Goal: Transaction & Acquisition: Subscribe to service/newsletter

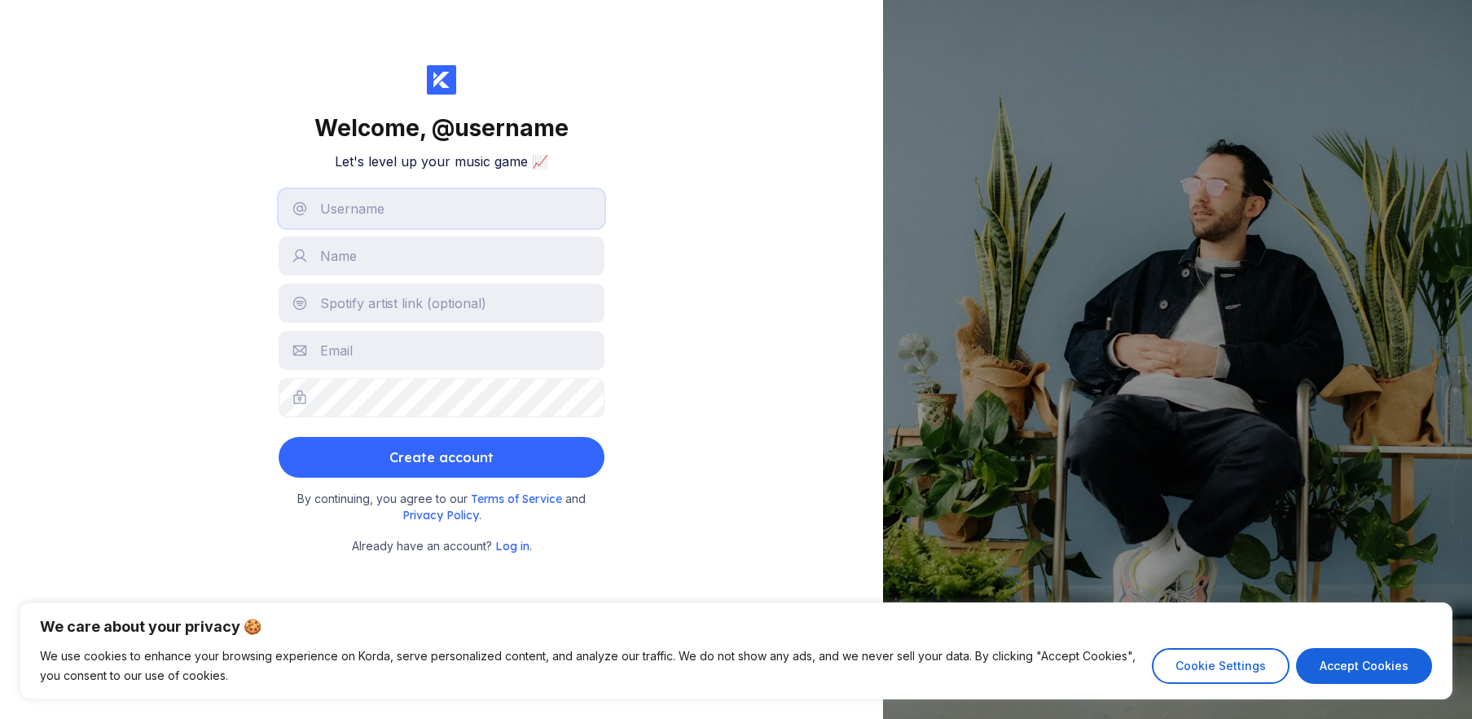
click at [453, 216] on input "text" at bounding box center [442, 208] width 326 height 39
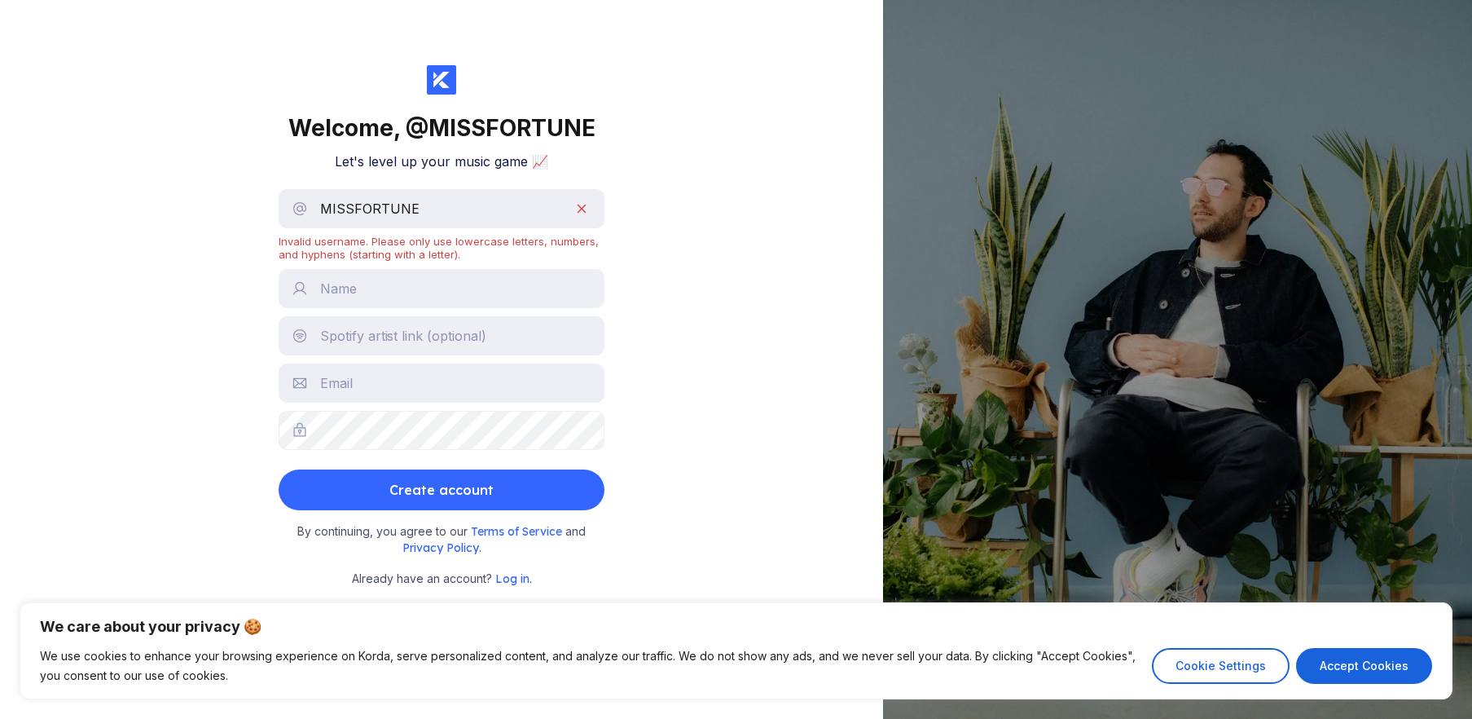
click at [443, 228] on div "MISSFORTUNE Invalid username. Please only use lowercase letters, numbers, and h…" at bounding box center [442, 225] width 326 height 72
click at [590, 205] on input "MISSFORTUNE" at bounding box center [442, 208] width 326 height 39
click at [583, 205] on input "MISSFORTUNE" at bounding box center [442, 208] width 326 height 39
drag, startPoint x: 583, startPoint y: 205, endPoint x: 539, endPoint y: 205, distance: 43.2
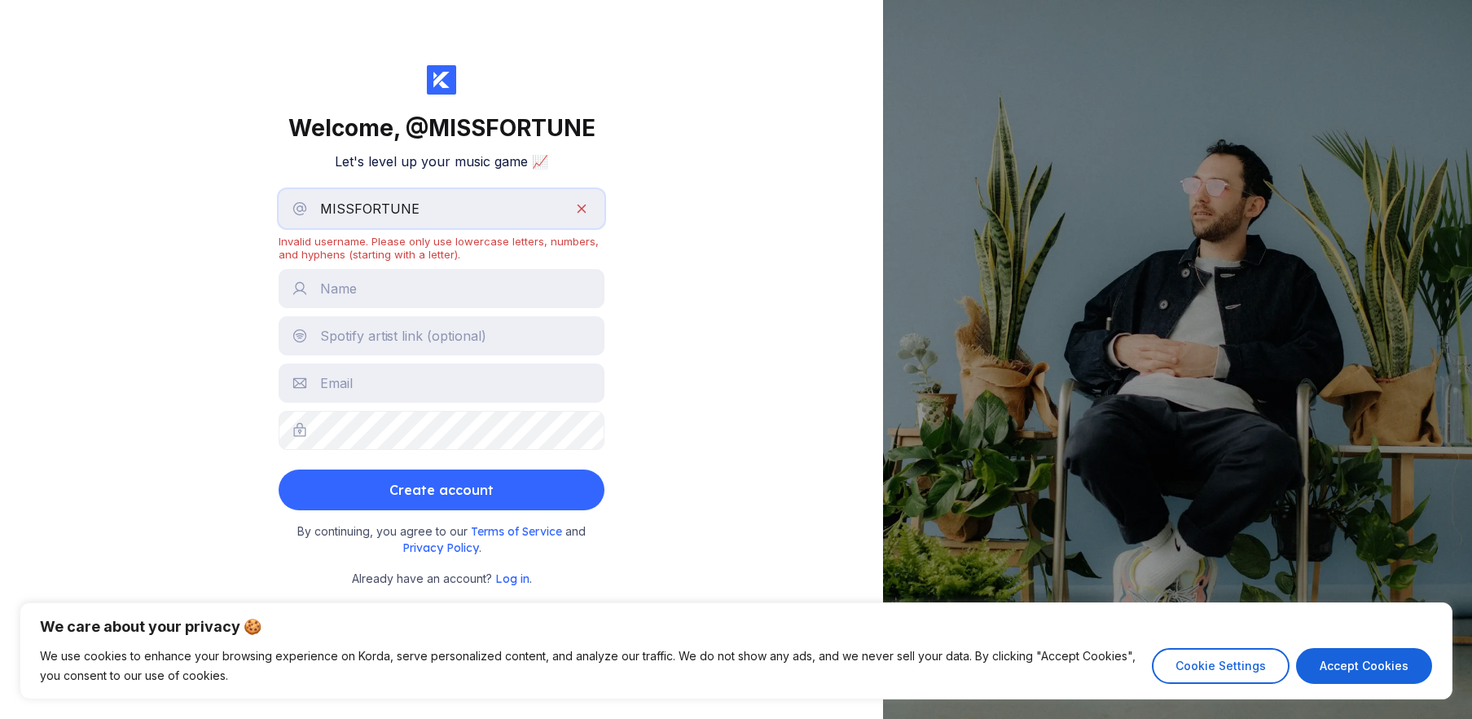
click at [539, 205] on input "MISSFORTUNE" at bounding box center [442, 208] width 326 height 39
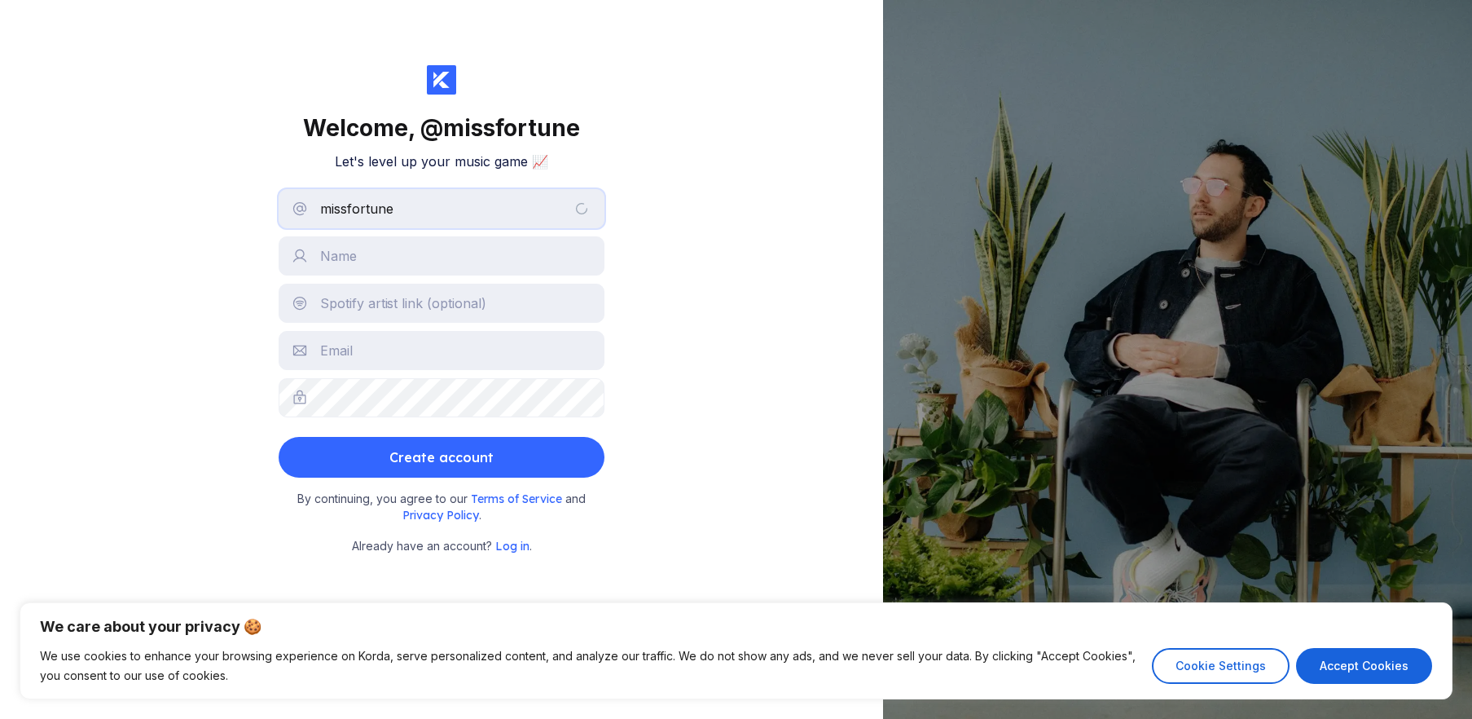
type input "missfortune"
click at [429, 257] on input "text" at bounding box center [442, 255] width 326 height 39
type input "MISSFORTUNE"
click at [279, 437] on button "Create account" at bounding box center [442, 457] width 326 height 41
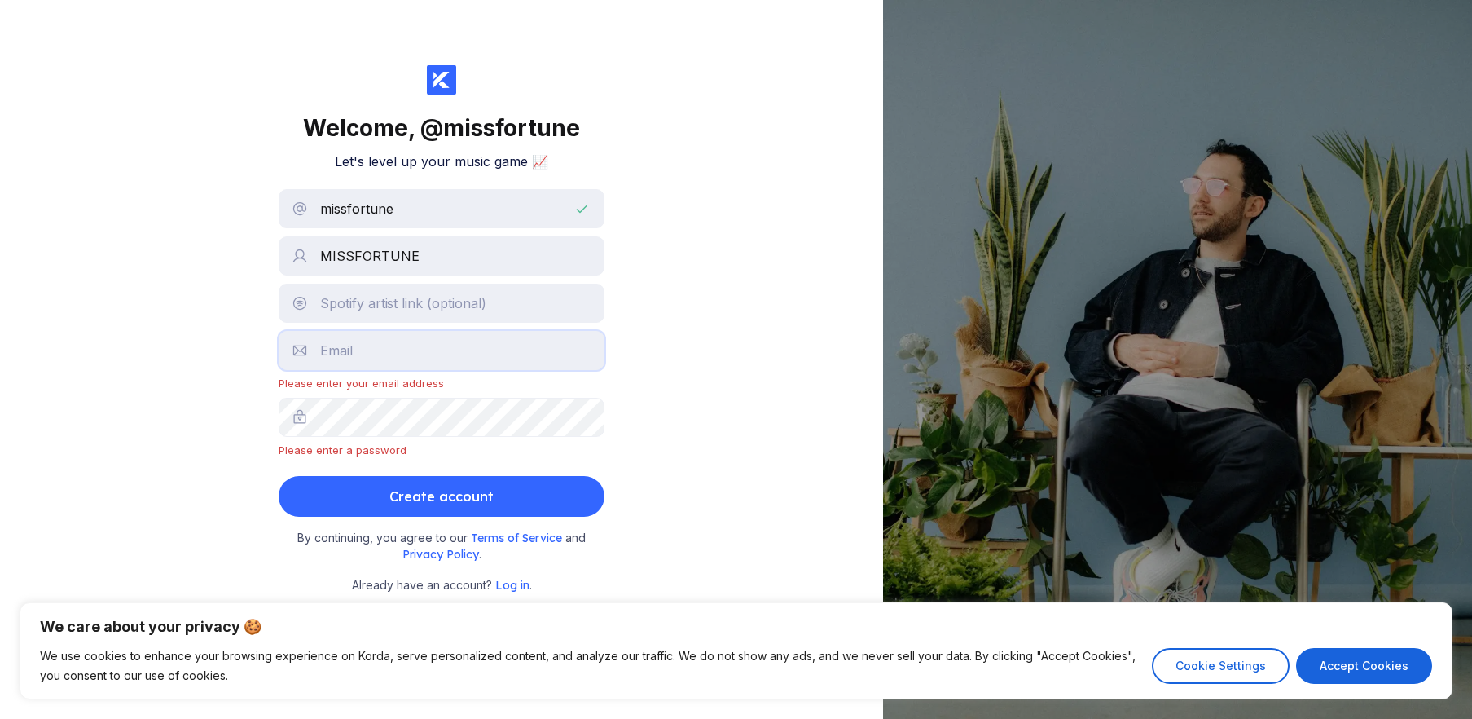
click at [376, 355] on input "text" at bounding box center [442, 350] width 326 height 39
type input "[EMAIL_ADDRESS][DOMAIN_NAME]"
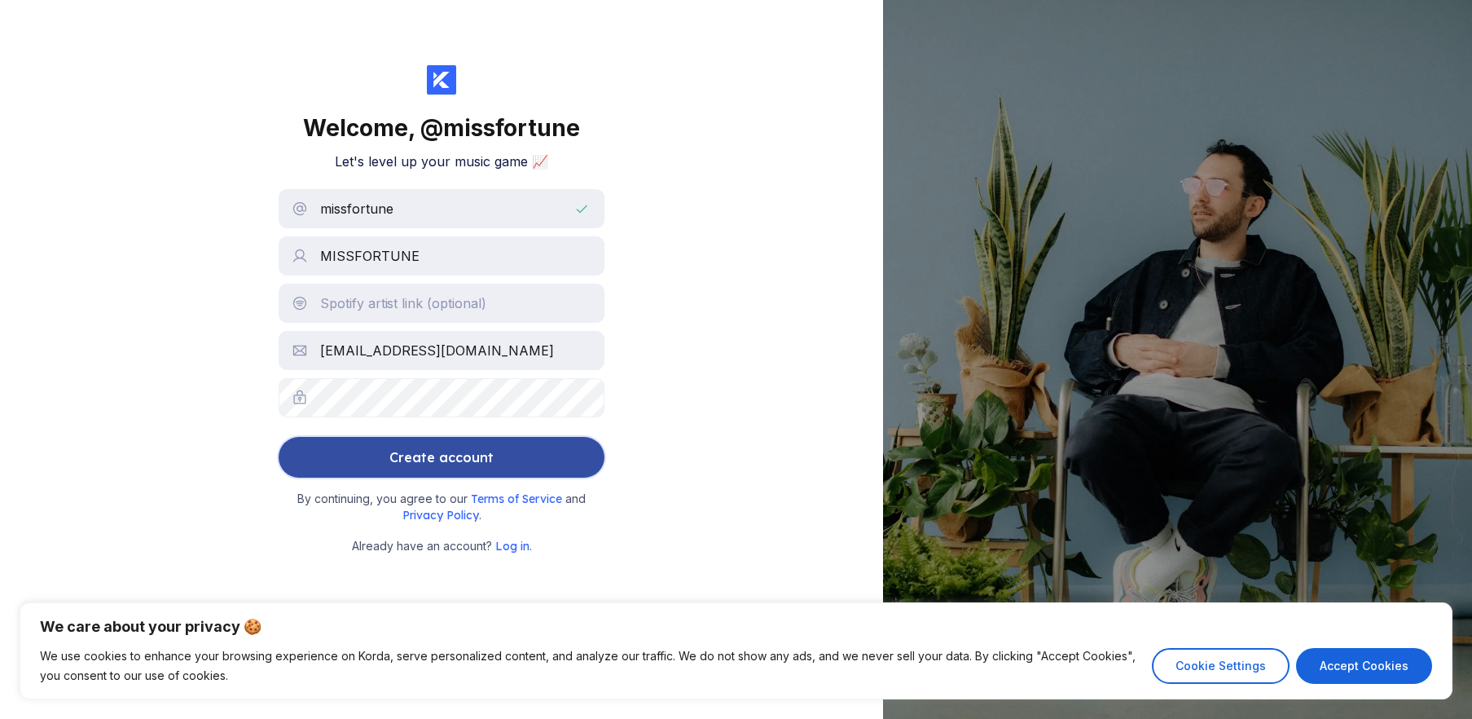
click at [372, 464] on button "Create account" at bounding box center [442, 457] width 326 height 41
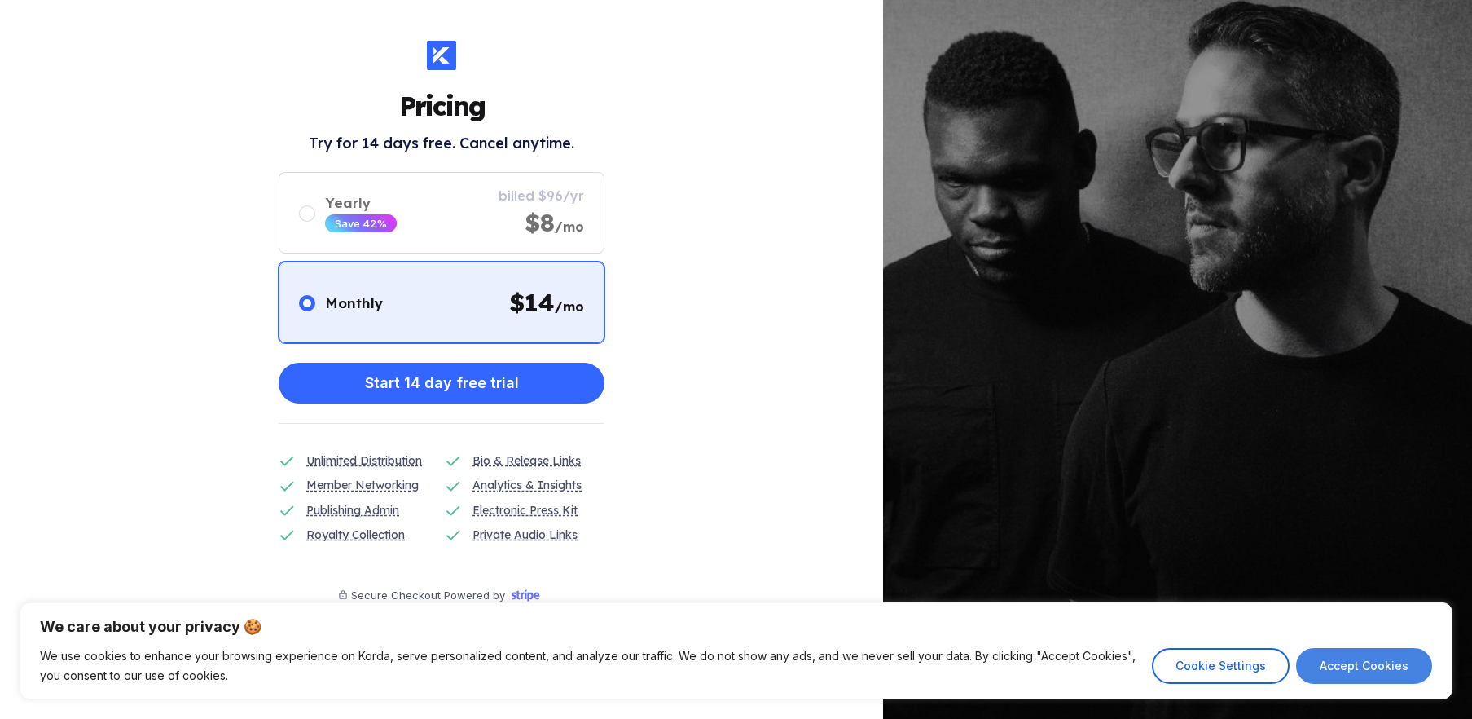
click at [1408, 671] on button "Accept Cookies" at bounding box center [1364, 666] width 136 height 36
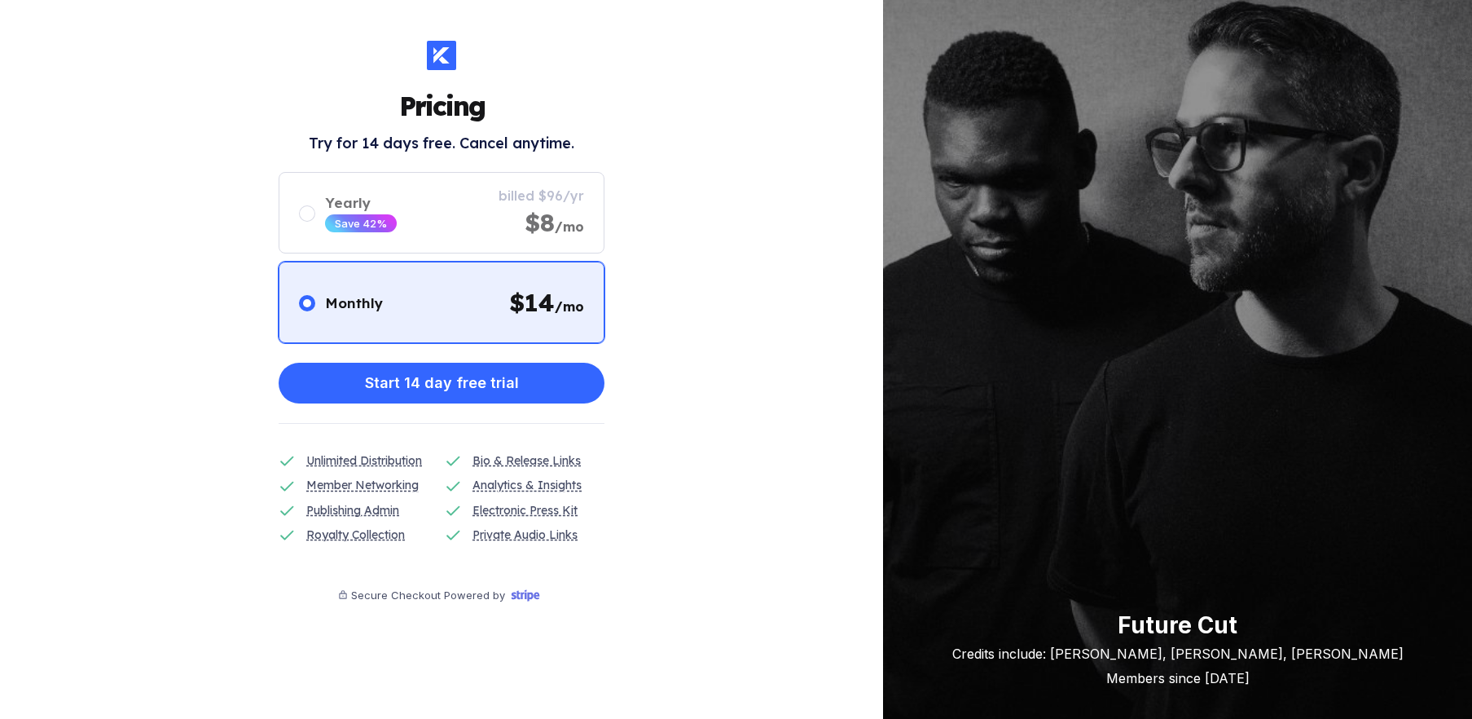
checkbox input "true"
